Goal: Task Accomplishment & Management: Complete application form

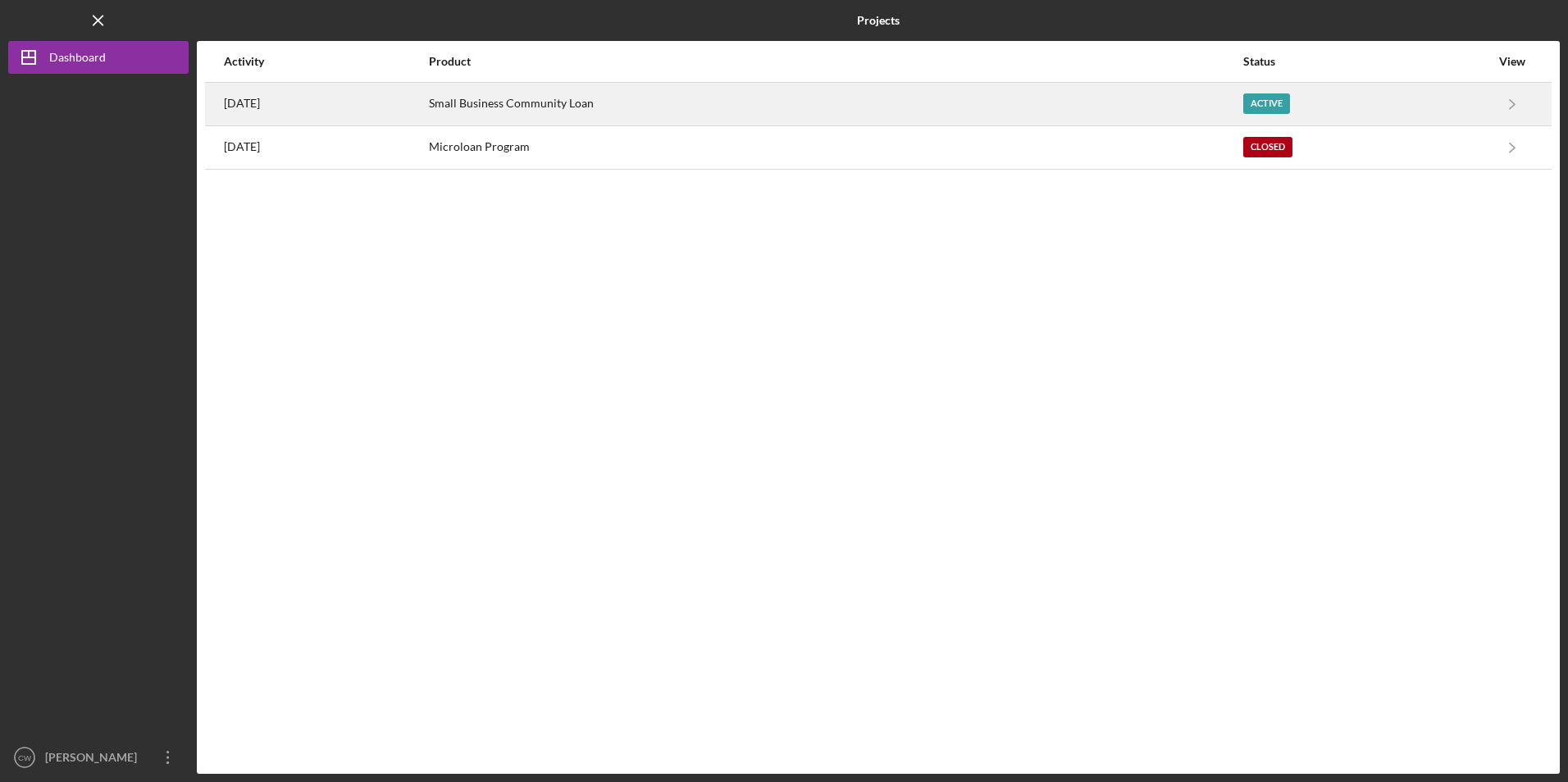
click at [584, 107] on div "Small Business Community Loan" at bounding box center [835, 104] width 812 height 41
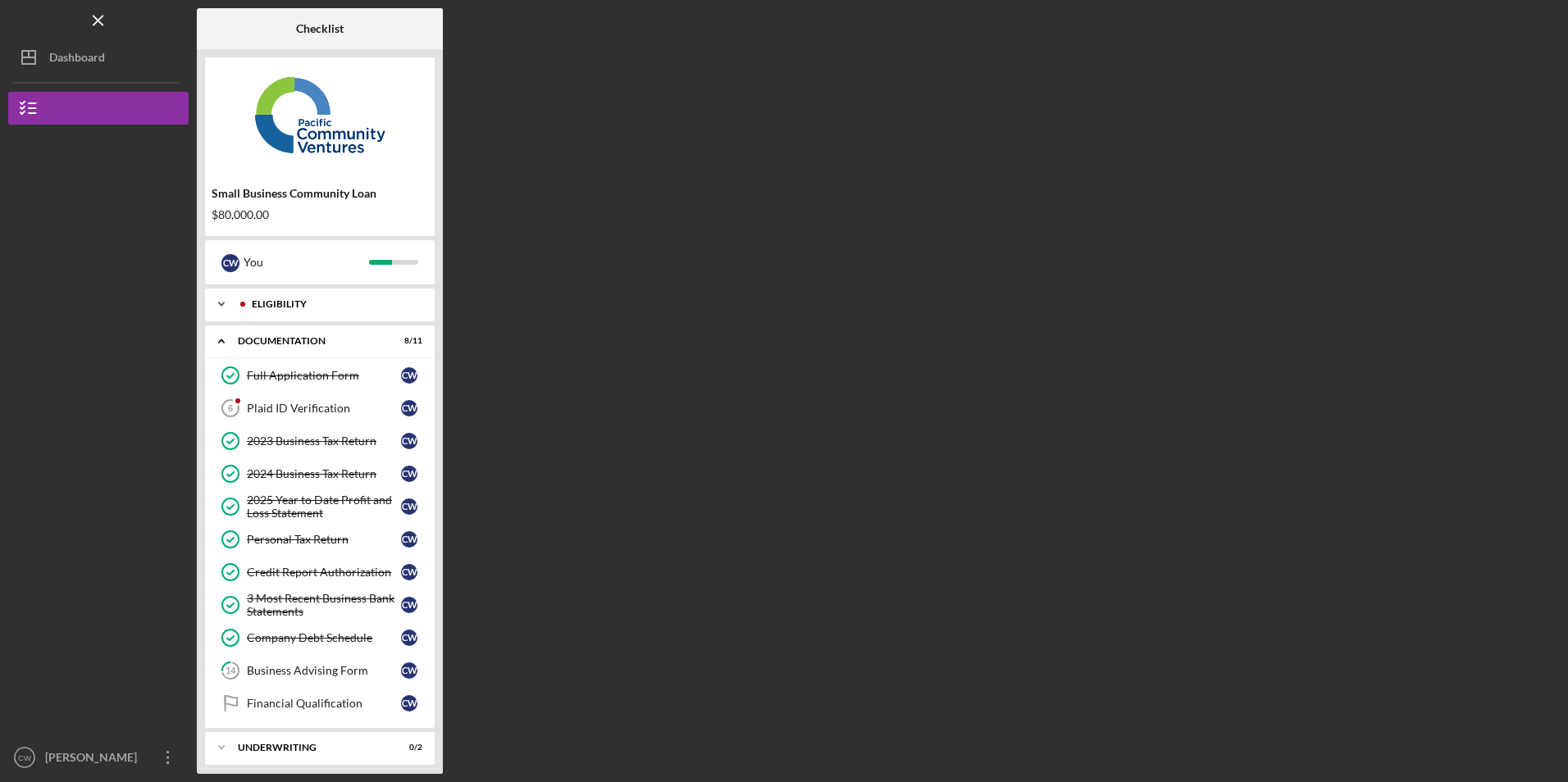
scroll to position [44, 0]
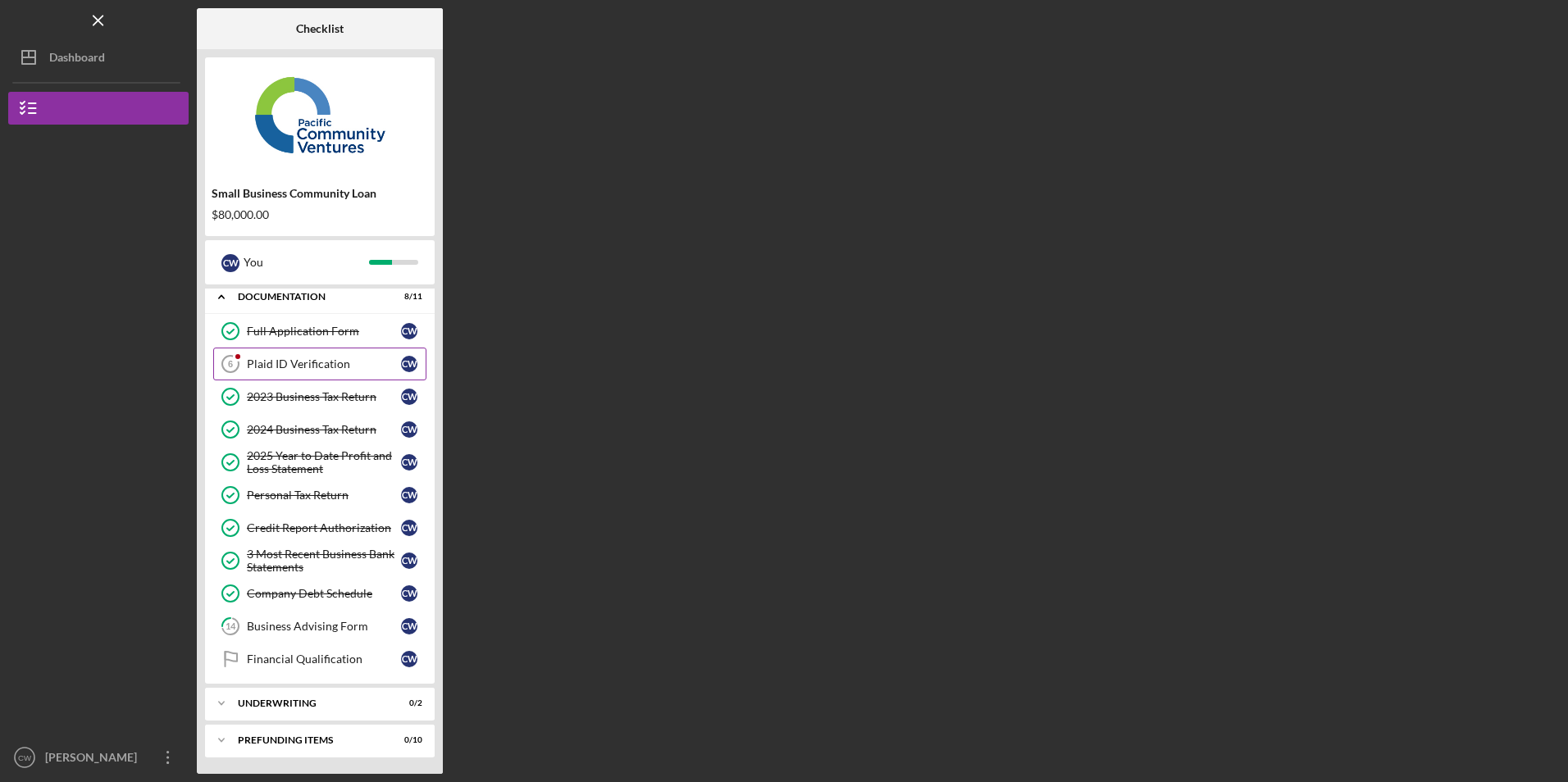
click at [346, 357] on div "Plaid ID Verification" at bounding box center [324, 364] width 154 height 13
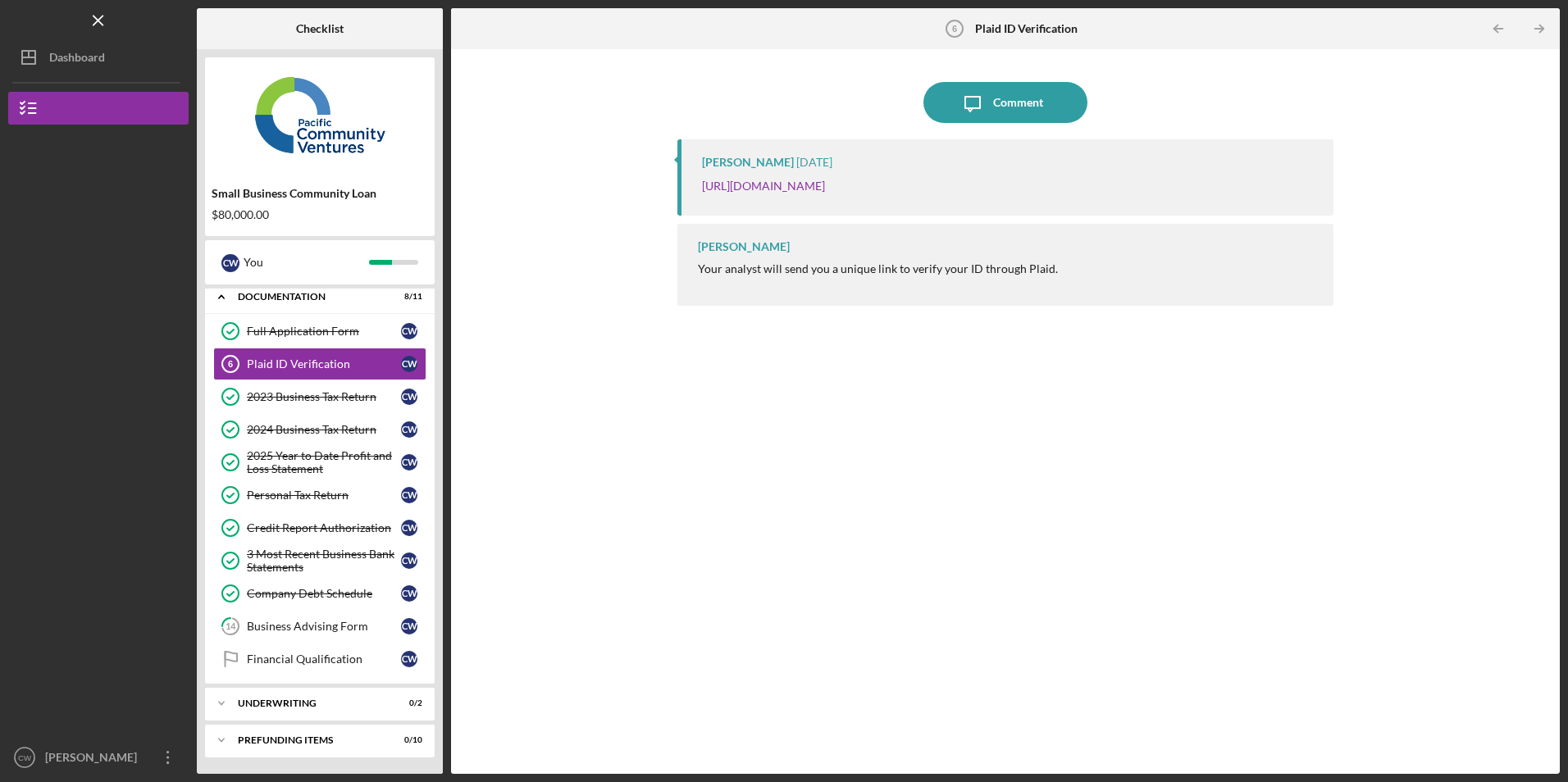
drag, startPoint x: 1218, startPoint y: 188, endPoint x: 685, endPoint y: 179, distance: 533.1
click at [685, 179] on div "[PERSON_NAME] [DATE] [URL][DOMAIN_NAME]" at bounding box center [1005, 178] width 656 height 76
copy link "[URL][DOMAIN_NAME]"
drag, startPoint x: 161, startPoint y: 761, endPoint x: 157, endPoint y: 742, distance: 19.4
click at [161, 761] on icon "Icon/Overflow" at bounding box center [168, 757] width 41 height 41
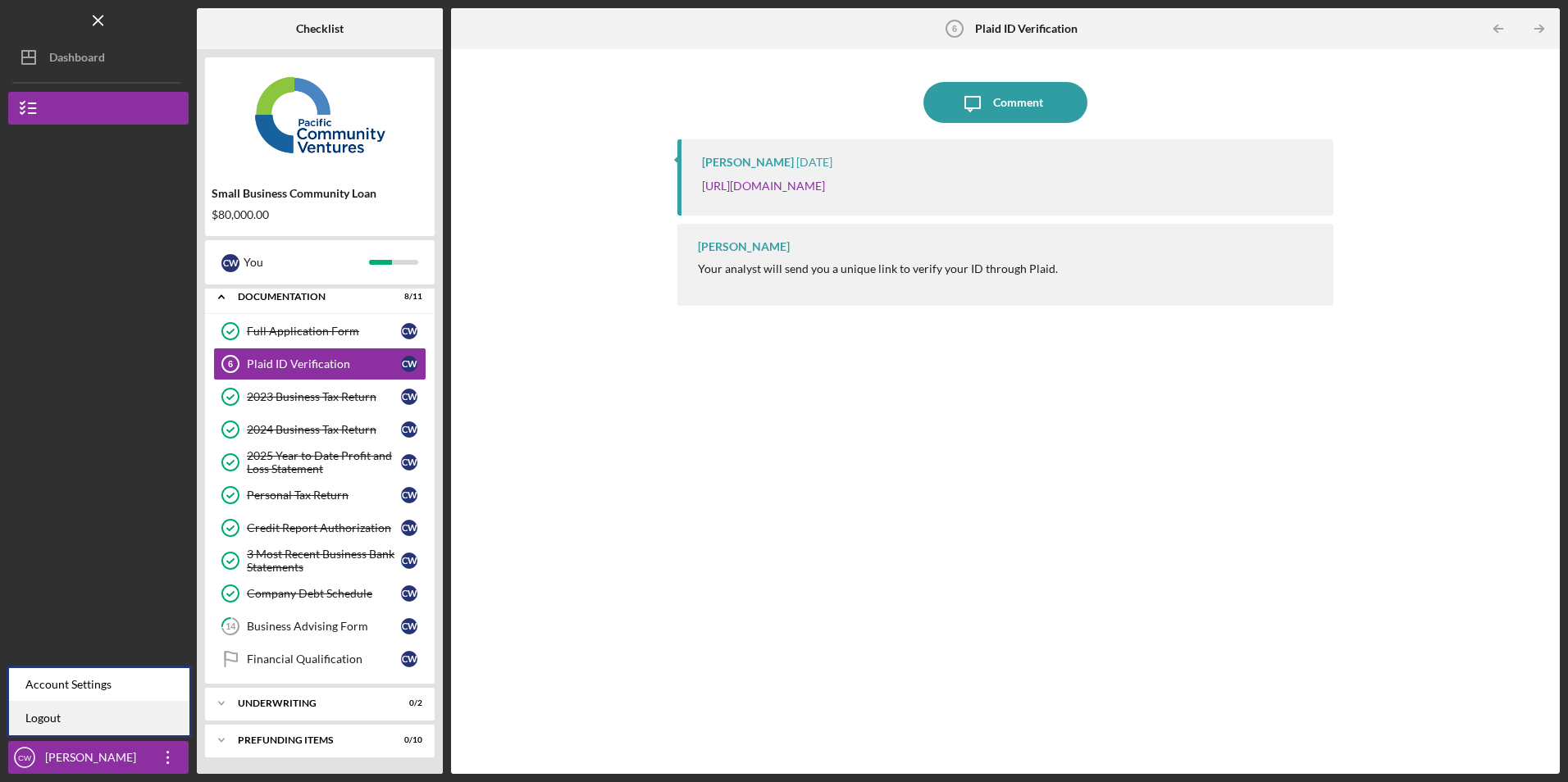
click at [145, 726] on link "Logout" at bounding box center [99, 718] width 181 height 34
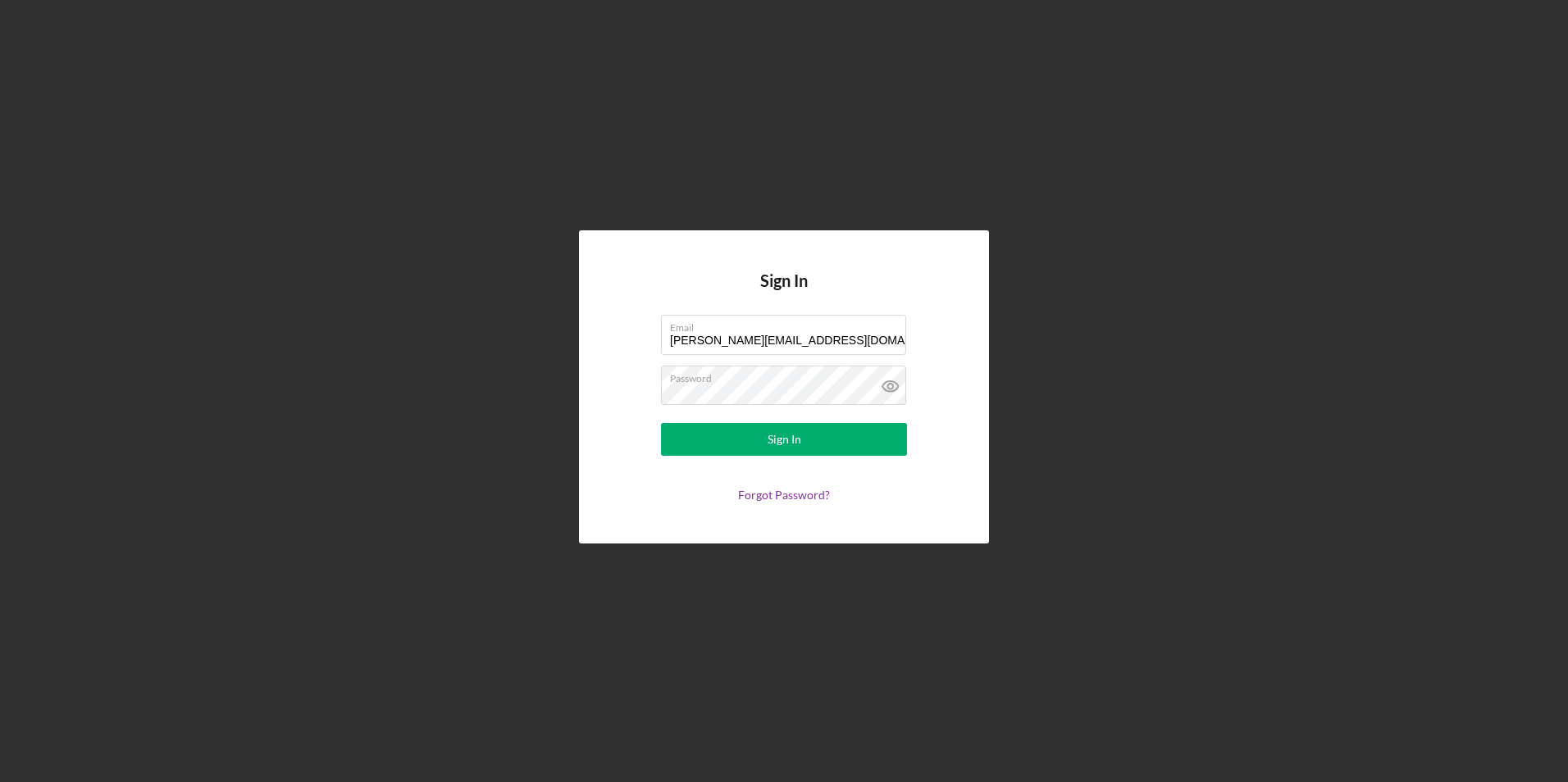
drag, startPoint x: 834, startPoint y: 344, endPoint x: 640, endPoint y: 320, distance: 195.5
click at [640, 320] on form "Email [PERSON_NAME][EMAIL_ADDRESS][DOMAIN_NAME] Password Sign In Forgot Passwor…" at bounding box center [784, 408] width 328 height 187
type input "[EMAIL_ADDRESS][DOMAIN_NAME]"
drag, startPoint x: 710, startPoint y: 448, endPoint x: 698, endPoint y: 448, distance: 12.0
click at [710, 448] on button "Sign In" at bounding box center [784, 439] width 246 height 33
